Goal: Find specific page/section: Find specific page/section

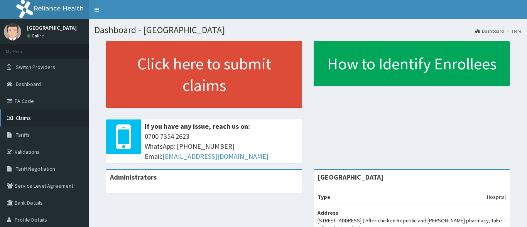
click at [19, 122] on span "Claims" at bounding box center [23, 118] width 15 height 7
